Goal: Information Seeking & Learning: Learn about a topic

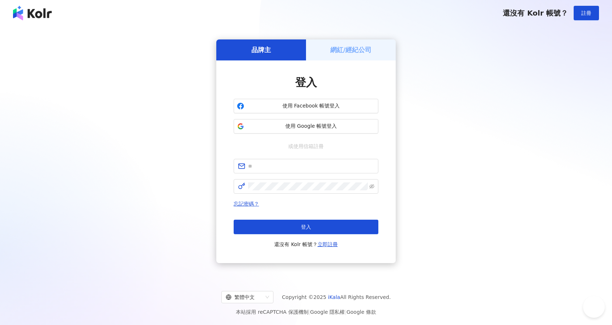
click at [330, 126] on span "使用 Google 帳號登入" at bounding box center [311, 126] width 128 height 7
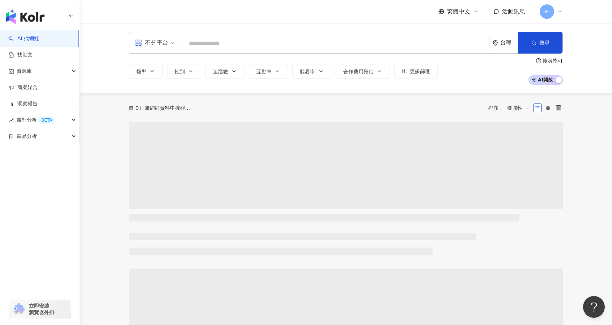
click at [231, 40] on input "search" at bounding box center [336, 44] width 302 height 14
type input "***"
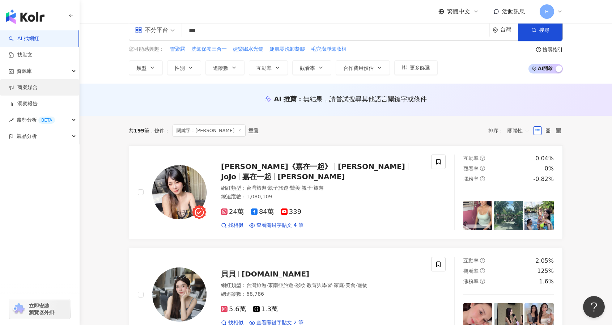
scroll to position [13, 0]
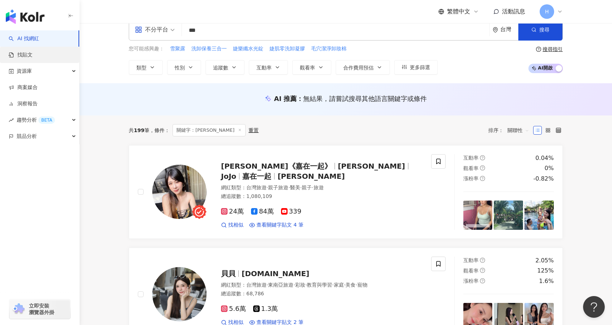
click at [33, 52] on link "找貼文" at bounding box center [21, 54] width 24 height 7
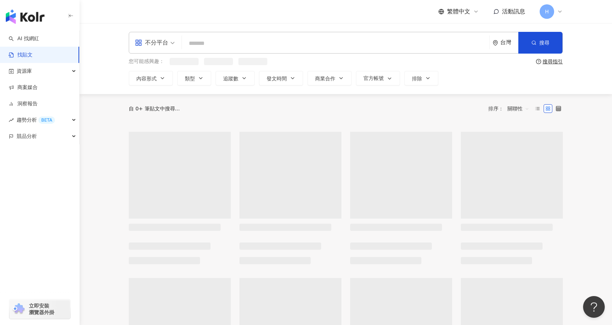
click at [218, 39] on input "search" at bounding box center [336, 43] width 302 height 16
paste input "***"
type input "***"
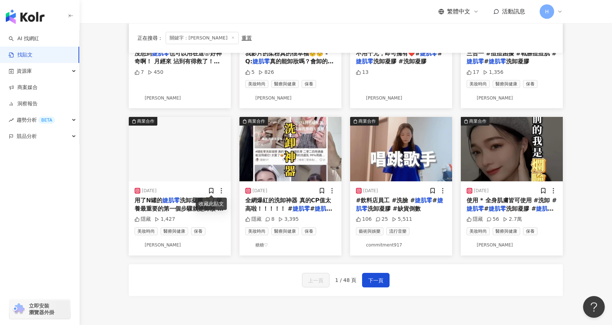
scroll to position [302, 0]
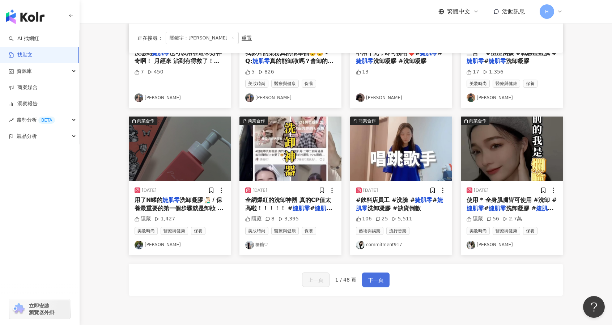
click at [374, 279] on span "下一頁" at bounding box center [375, 280] width 15 height 9
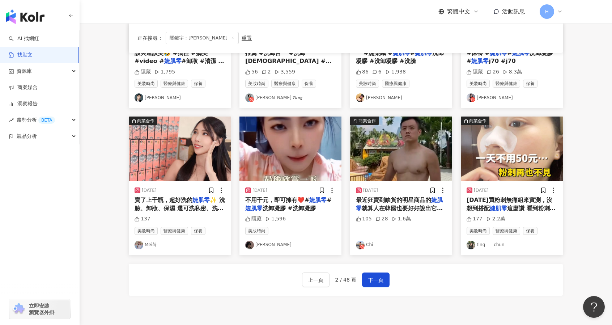
click at [535, 167] on img at bounding box center [512, 148] width 102 height 64
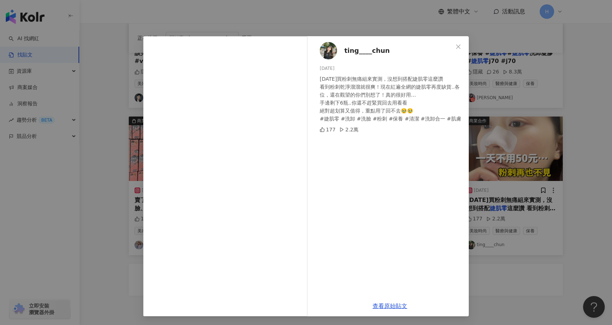
click at [553, 286] on div "ting____chun [DATE] [DATE]買粉刺無痛組來實測，沒想到搭配婕肌零這麼讚 看到粉刺乾淨溜溜就很爽！現在紅遍全網的婕肌零再度缺貨..各位，…" at bounding box center [306, 162] width 612 height 325
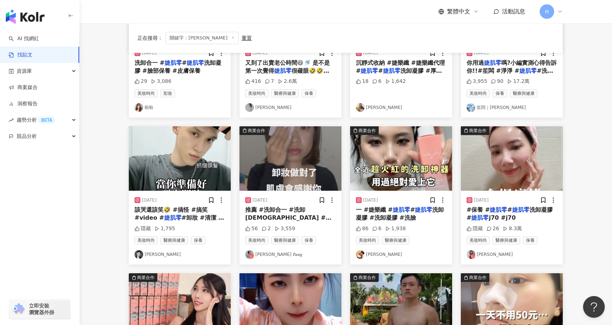
scroll to position [136, 0]
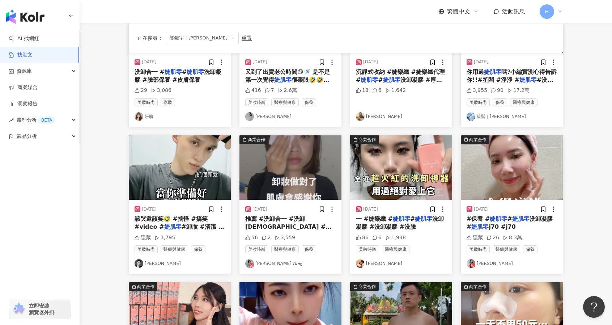
click at [420, 165] on img at bounding box center [401, 167] width 102 height 64
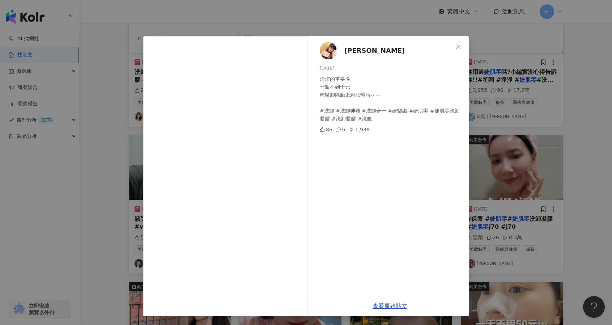
click at [572, 156] on div "[PERSON_NAME] [DATE] 清潔的重要性 一瓶不到千元 輕鬆卸除臉上彩妝髒污～～ #洗卸 #洗卸神器 #洗卸合一 #婕樂纖 #婕肌零 #婕肌零洗…" at bounding box center [306, 162] width 612 height 325
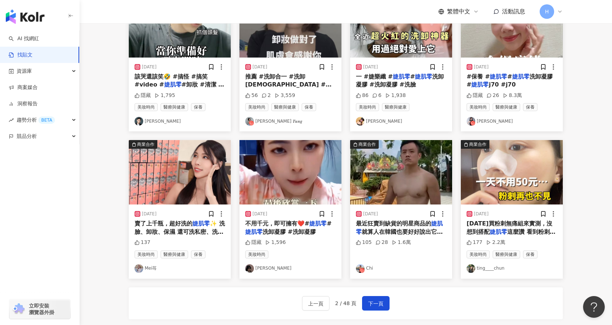
scroll to position [369, 0]
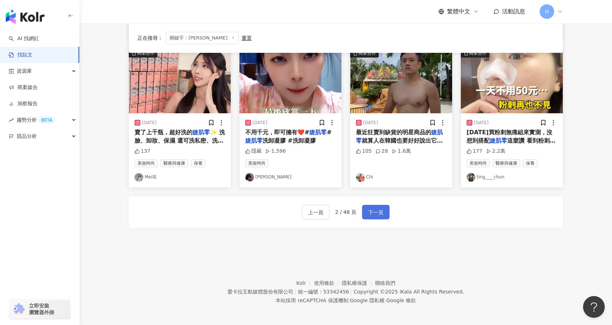
click at [372, 210] on span "下一頁" at bounding box center [375, 212] width 15 height 9
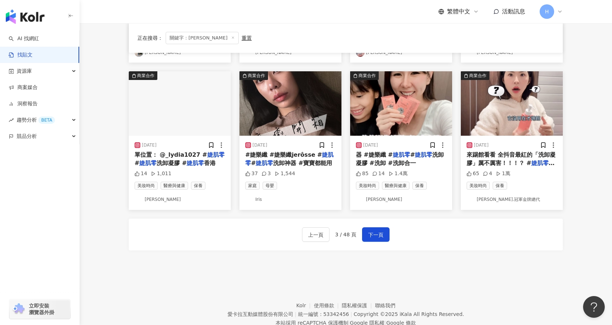
scroll to position [0, 0]
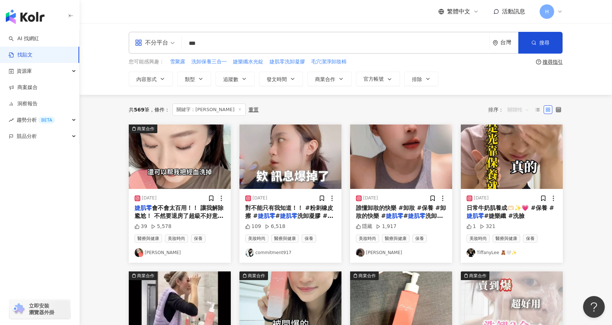
click at [516, 109] on span "關聯性" at bounding box center [518, 110] width 22 height 12
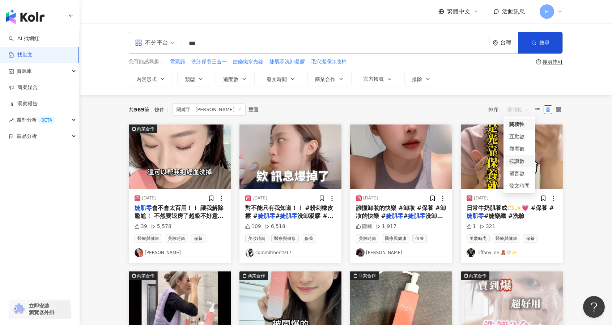
click at [518, 162] on div "按讚數" at bounding box center [519, 161] width 20 height 8
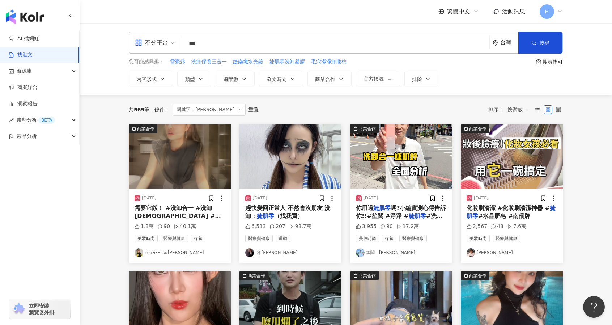
click at [196, 161] on img at bounding box center [180, 156] width 102 height 64
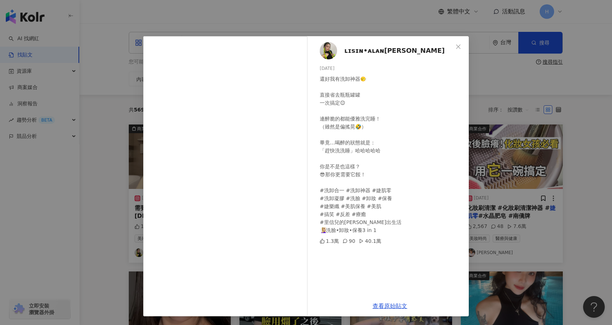
click at [554, 151] on div "ʟɪsɪɴ•ᴀʟᴀɴ🌻[PERSON_NAME] [DATE] 還好我有洗卸神器🙂‍↔️ 直接省去瓶瓶罐罐 一次搞定😌 連醉脆的都能優雅洗完睡！ （雖然是偏搖…" at bounding box center [306, 162] width 612 height 325
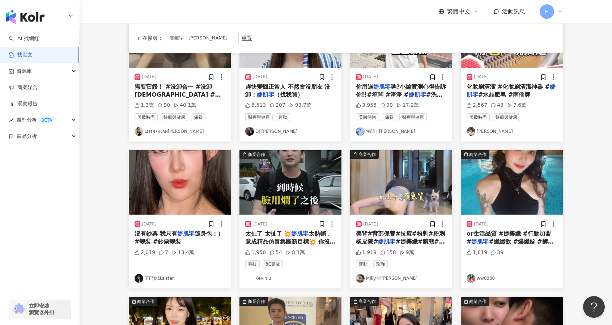
scroll to position [122, 0]
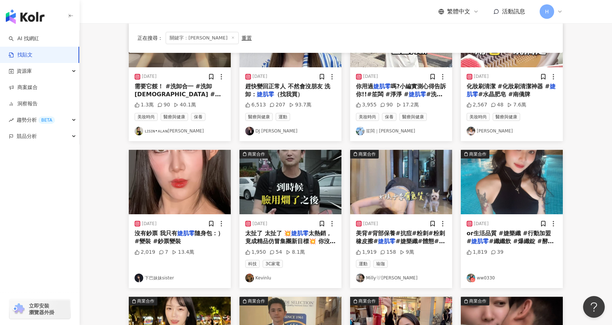
click at [179, 193] on img at bounding box center [180, 182] width 102 height 64
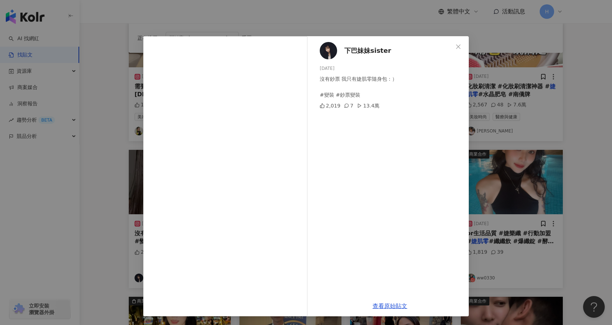
click at [527, 190] on div "下巴妹妹sister [DATE] 沒有鈔票 我只有婕肌零隨身包：） #變裝 #鈔票變裝 2,019 7 13.4萬 查看原始貼文" at bounding box center [306, 162] width 612 height 325
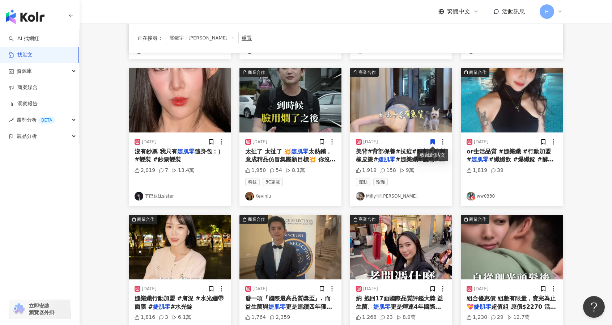
scroll to position [278, 0]
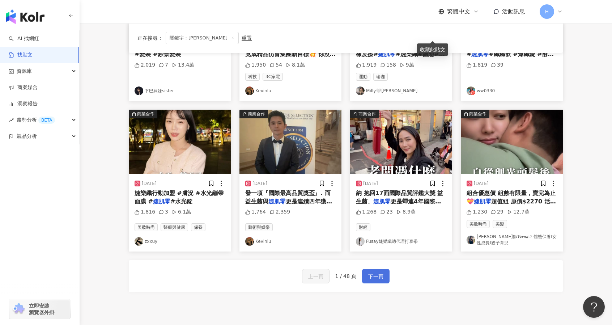
click at [381, 275] on span "下一頁" at bounding box center [375, 276] width 15 height 9
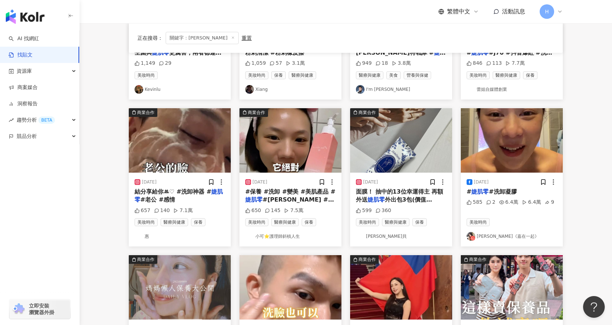
scroll to position [163, 0]
click at [309, 132] on img at bounding box center [290, 141] width 102 height 64
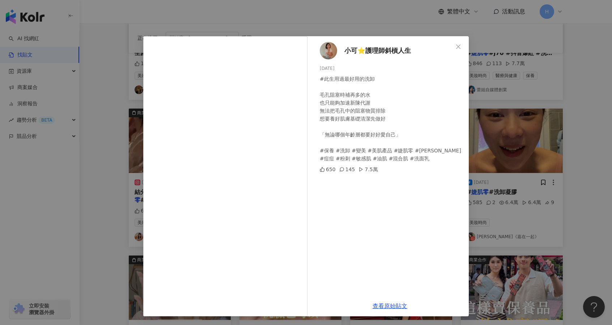
click at [562, 124] on div "小可⭐️護理師斜槓人生 [DATE] #此生用過最好用的洗卸 毛孔阻塞時補再多的水 也只能夠加速新陳代謝 無法把毛孔中的阻塞物質排除 想要養好肌膚基礎清潔先做…" at bounding box center [306, 162] width 612 height 325
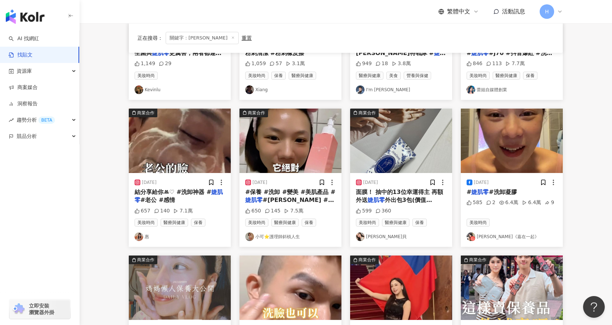
click at [529, 136] on img at bounding box center [512, 141] width 102 height 64
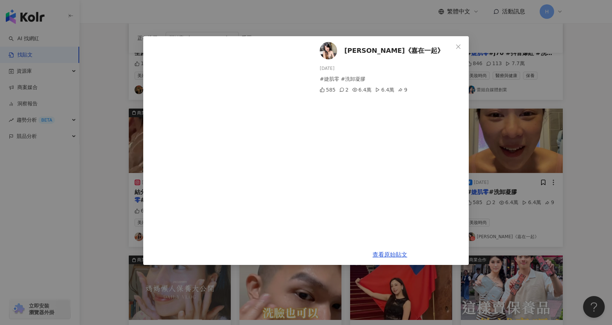
click at [544, 153] on div "[PERSON_NAME]《嘉在一起》 [DATE] #婕肌零 #洗卸凝膠 585 2 6.4萬 6.4萬 9 查看原始貼文" at bounding box center [306, 162] width 612 height 325
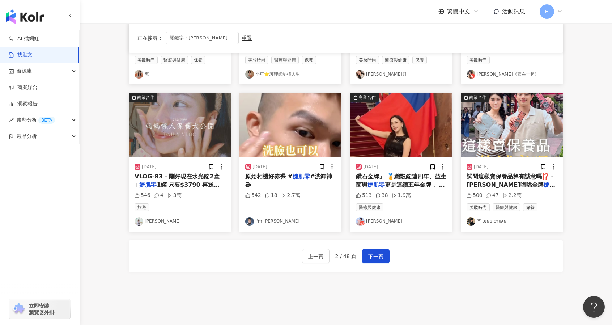
scroll to position [325, 0]
click at [379, 257] on span "下一頁" at bounding box center [375, 256] width 15 height 9
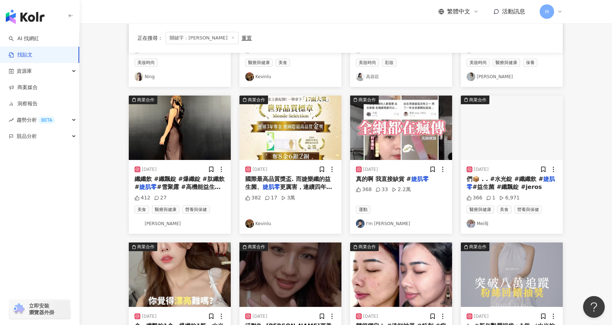
scroll to position [369, 0]
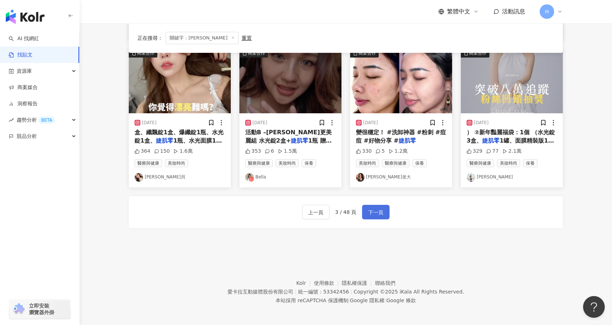
click at [379, 212] on span "下一頁" at bounding box center [375, 212] width 15 height 9
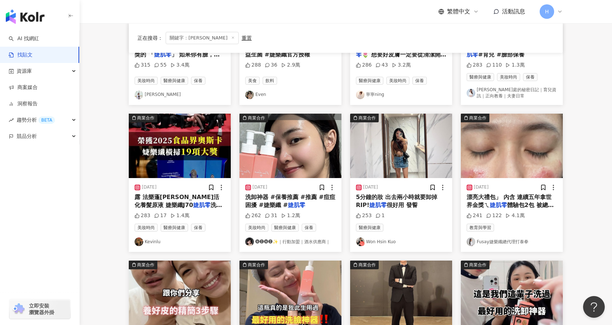
scroll to position [0, 0]
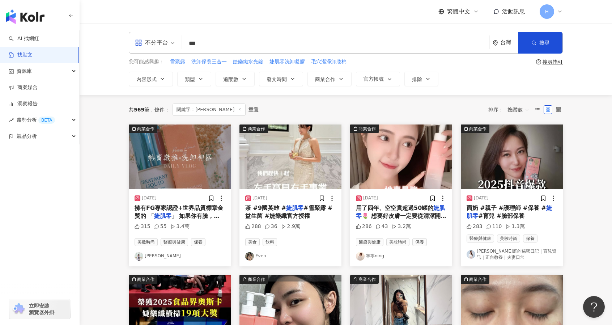
click at [399, 157] on img at bounding box center [401, 156] width 102 height 64
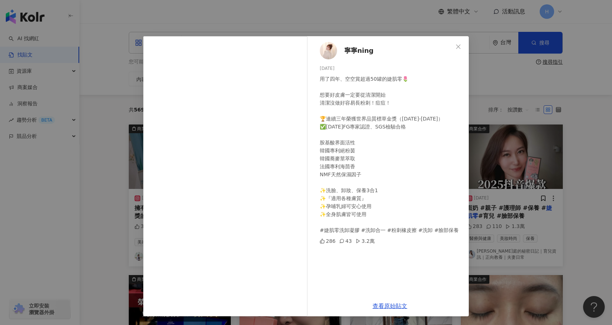
click at [584, 212] on div "寧寧ning [DATE] 用了四年、空空賞超過50罐的婕肌零🌷 想要好皮膚一定要從清潔開始 清潔沒做好容易長粉刺！痘痘！ 🏆連續三年榮獲世界品質標草金獎（[…" at bounding box center [306, 162] width 612 height 325
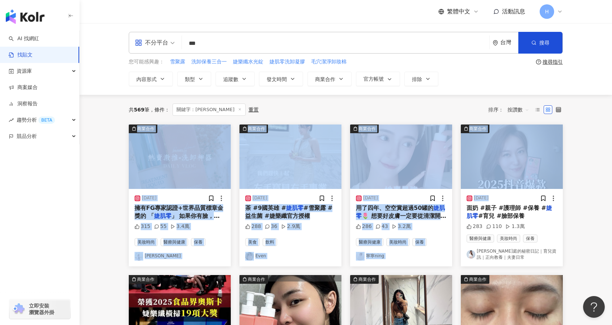
drag, startPoint x: 606, startPoint y: 121, endPoint x: 602, endPoint y: 192, distance: 70.6
click at [602, 192] on main "不分平台 *** 台灣 搜尋 您可能感興趣： 雪聚露 洗卸保養三合一 婕樂纖水光錠 婕肌零洗卸凝膠 毛穴潔淨卸妝棉 搜尋指引 內容形式 類型 追蹤數 發文時間…" at bounding box center [346, 320] width 532 height 595
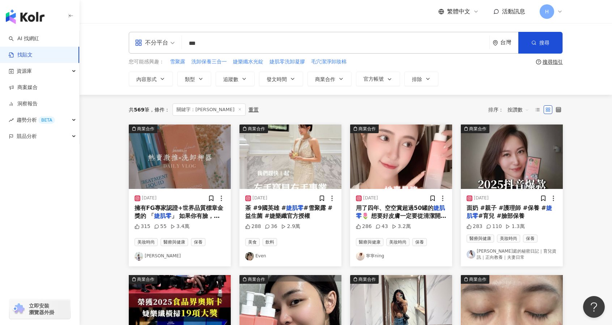
click at [603, 120] on main "不分平台 *** 台灣 搜尋 您可能感興趣： 雪聚露 洗卸保養三合一 婕樂纖水光錠 婕肌零洗卸凝膠 毛穴潔淨卸妝棉 搜尋指引 內容形式 類型 追蹤數 發文時間…" at bounding box center [346, 320] width 532 height 595
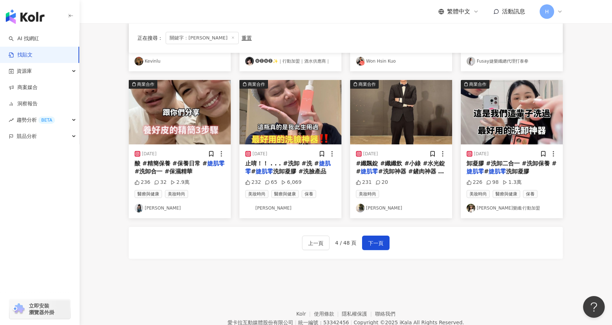
scroll to position [344, 0]
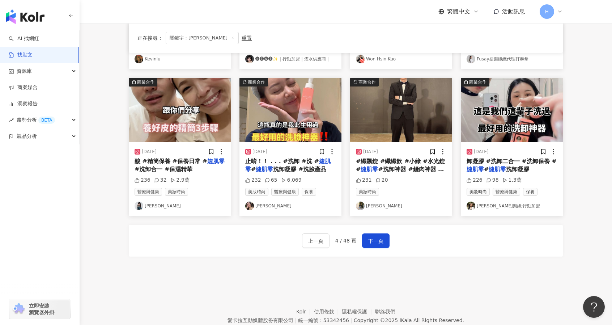
click at [504, 120] on img at bounding box center [512, 110] width 102 height 64
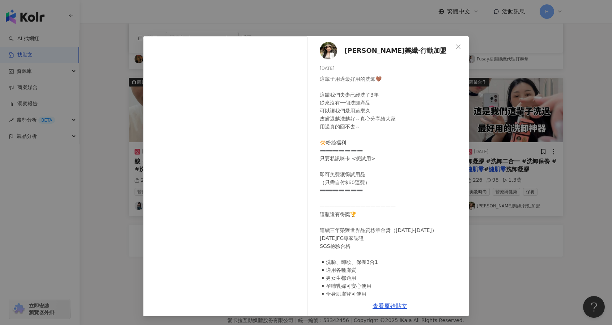
click at [483, 237] on div "[PERSON_NAME]樂纖·行動加盟 [DATE] 這輩子用過最好用的洗卸🤎 這罐我們夫妻已經洗了3年 從來沒有一個洗卸產品 可以讓我們愛用這麼久 皮膚還…" at bounding box center [306, 162] width 612 height 325
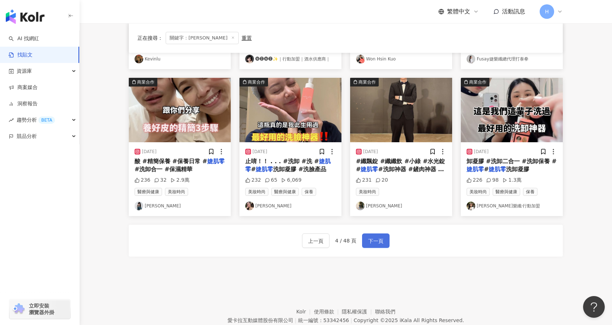
click at [373, 238] on span "下一頁" at bounding box center [375, 241] width 15 height 9
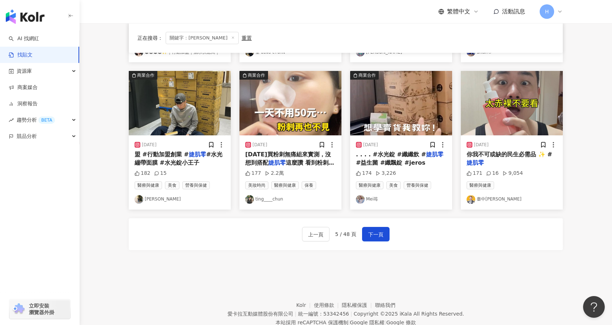
scroll to position [340, 0]
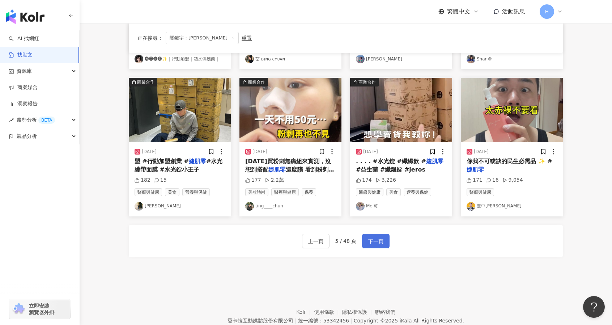
click at [380, 237] on span "下一頁" at bounding box center [375, 241] width 15 height 9
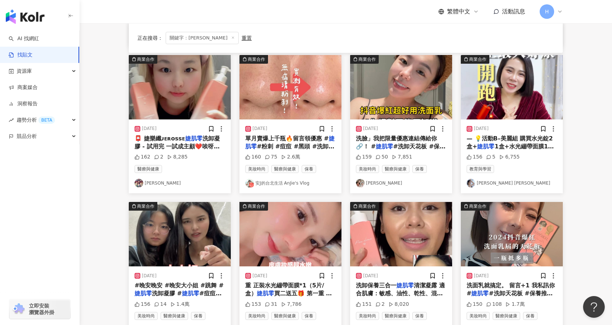
scroll to position [210, 0]
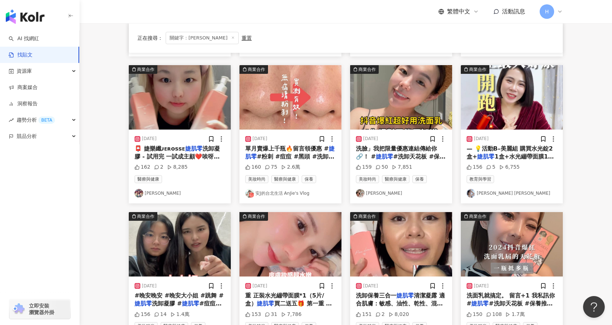
click at [304, 92] on img at bounding box center [290, 97] width 102 height 64
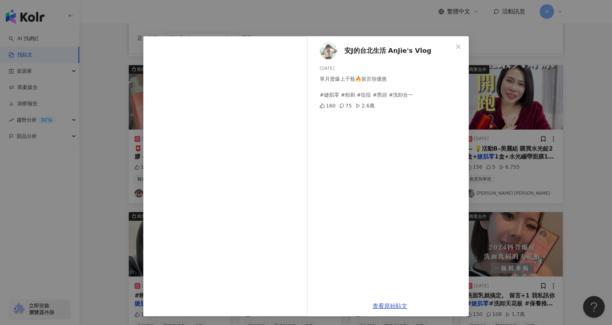
click at [457, 47] on icon "close" at bounding box center [458, 46] width 4 height 4
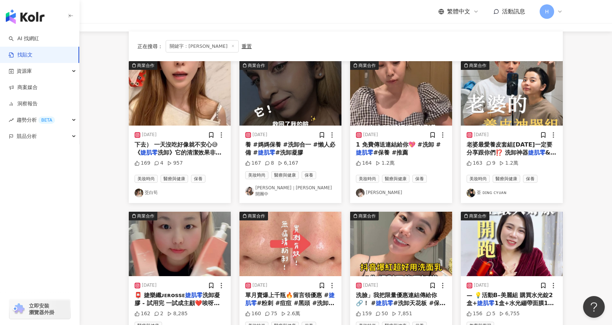
scroll to position [0, 0]
